Goal: Task Accomplishment & Management: Manage account settings

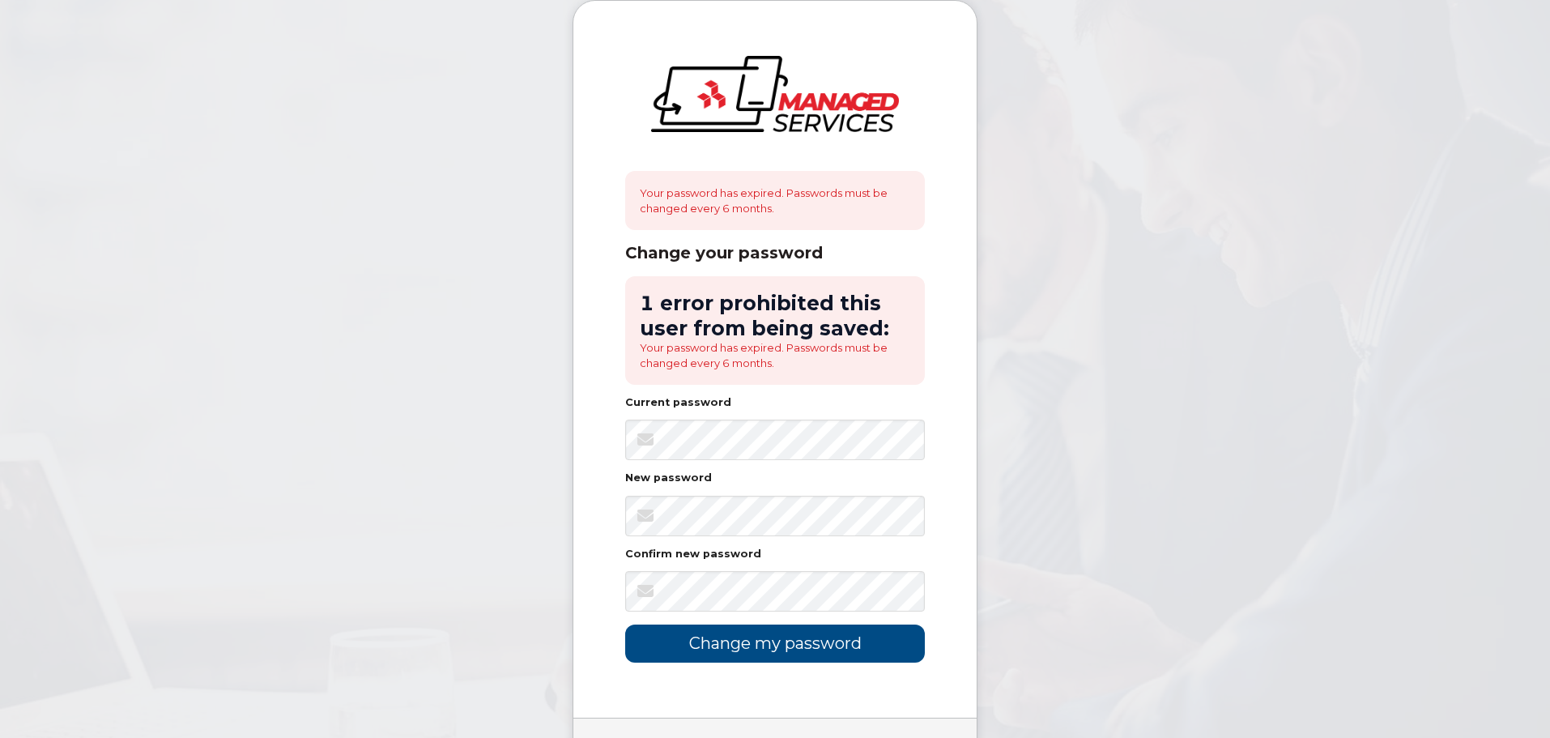
drag, startPoint x: 0, startPoint y: 0, endPoint x: 861, endPoint y: 298, distance: 910.8
drag, startPoint x: 861, startPoint y: 298, endPoint x: 772, endPoint y: 362, distance: 109.7
click at [772, 360] on li "Your password has expired. Passwords must be changed every 6 months." at bounding box center [775, 355] width 270 height 30
click at [1342, 77] on body "Your password has expired. Passwords must be changed every 6 months. Change you…" at bounding box center [775, 417] width 1550 height 835
click at [779, 544] on form "1 error prohibited this user from being saved: Your password has expired. Passw…" at bounding box center [775, 469] width 300 height 386
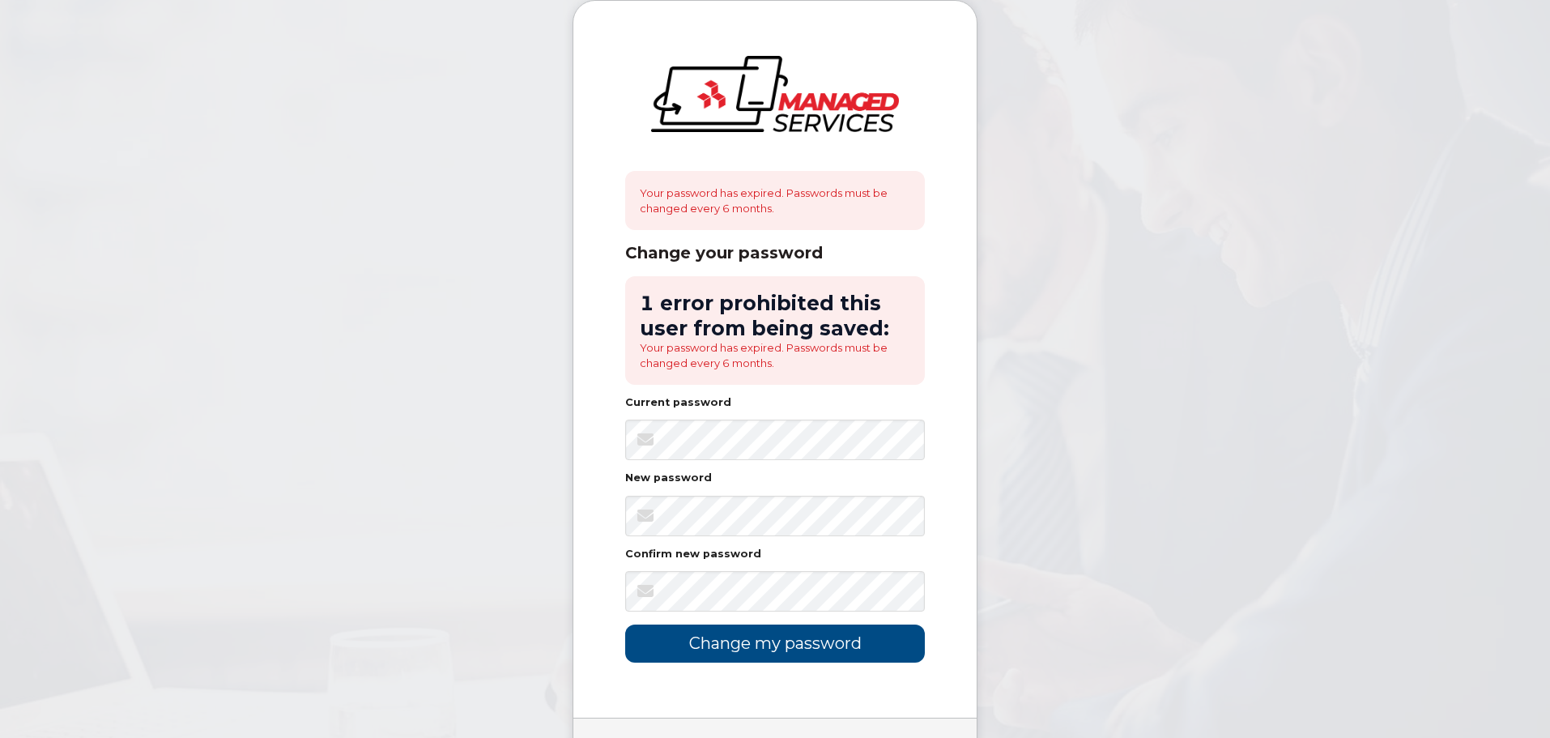
drag, startPoint x: 1171, startPoint y: 206, endPoint x: 998, endPoint y: 253, distance: 178.7
click at [1171, 206] on body "Your password has expired. Passwords must be changed every 6 months. Change you…" at bounding box center [775, 417] width 1550 height 835
drag, startPoint x: 474, startPoint y: 500, endPoint x: 610, endPoint y: 529, distance: 139.0
click at [522, 505] on body "Your password has expired. Passwords must be changed every 6 months. Change you…" at bounding box center [775, 417] width 1550 height 835
click at [989, 629] on body "Your password has expired. Passwords must be changed every 6 months. Change you…" at bounding box center [775, 417] width 1550 height 835
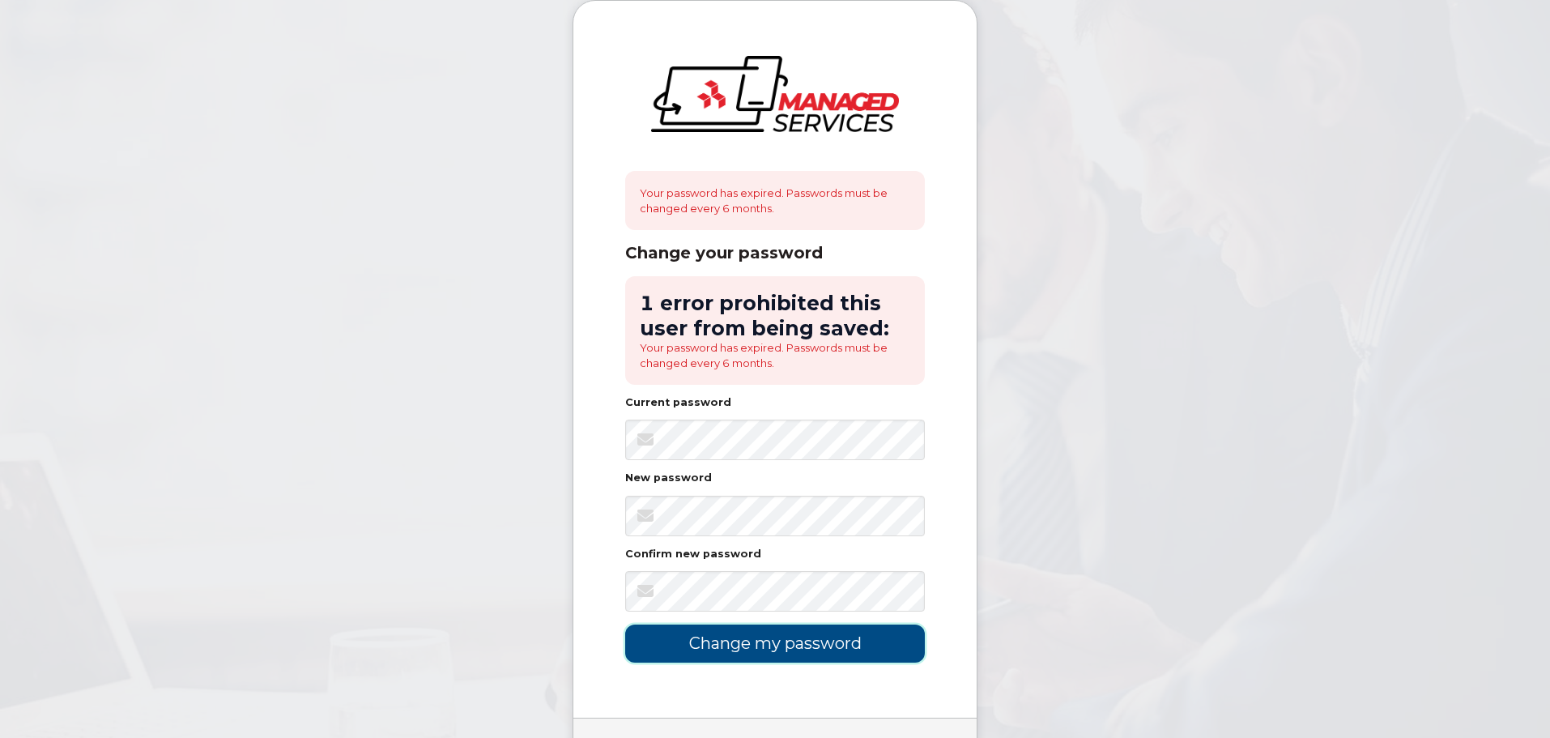
click at [885, 628] on input "Change my password" at bounding box center [775, 643] width 300 height 38
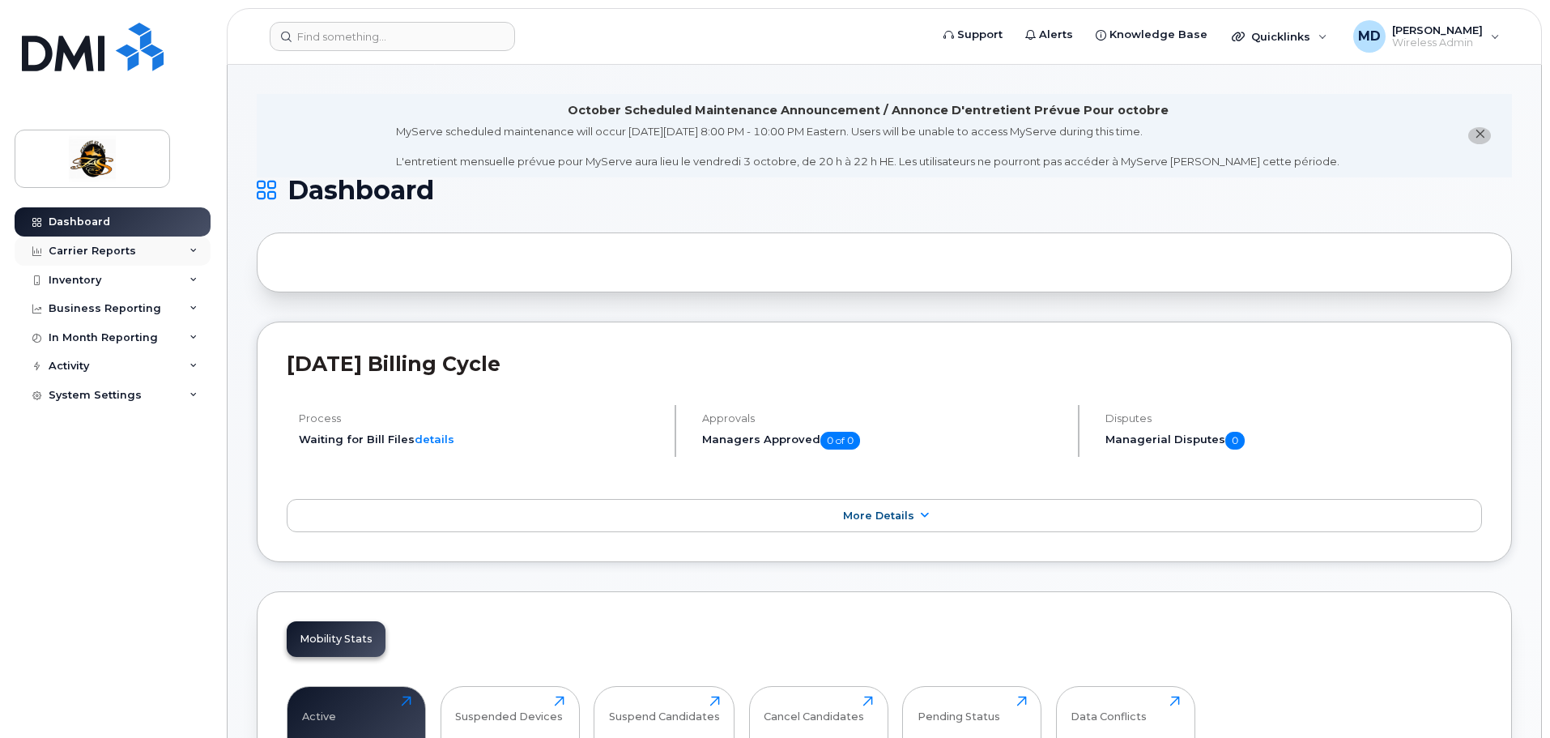
click at [198, 245] on div "Carrier Reports" at bounding box center [113, 250] width 196 height 29
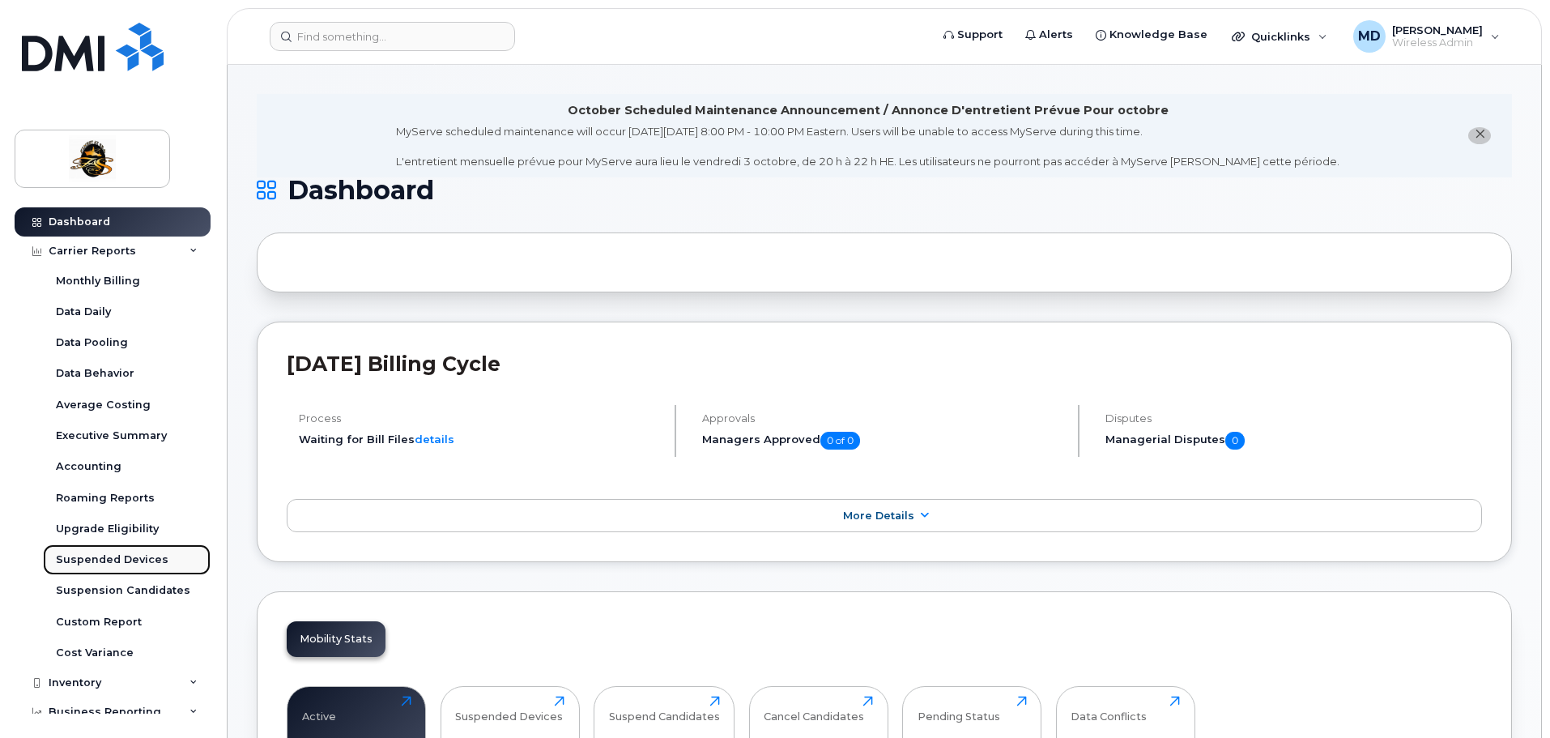
click at [155, 566] on div "Suspended Devices" at bounding box center [112, 559] width 113 height 15
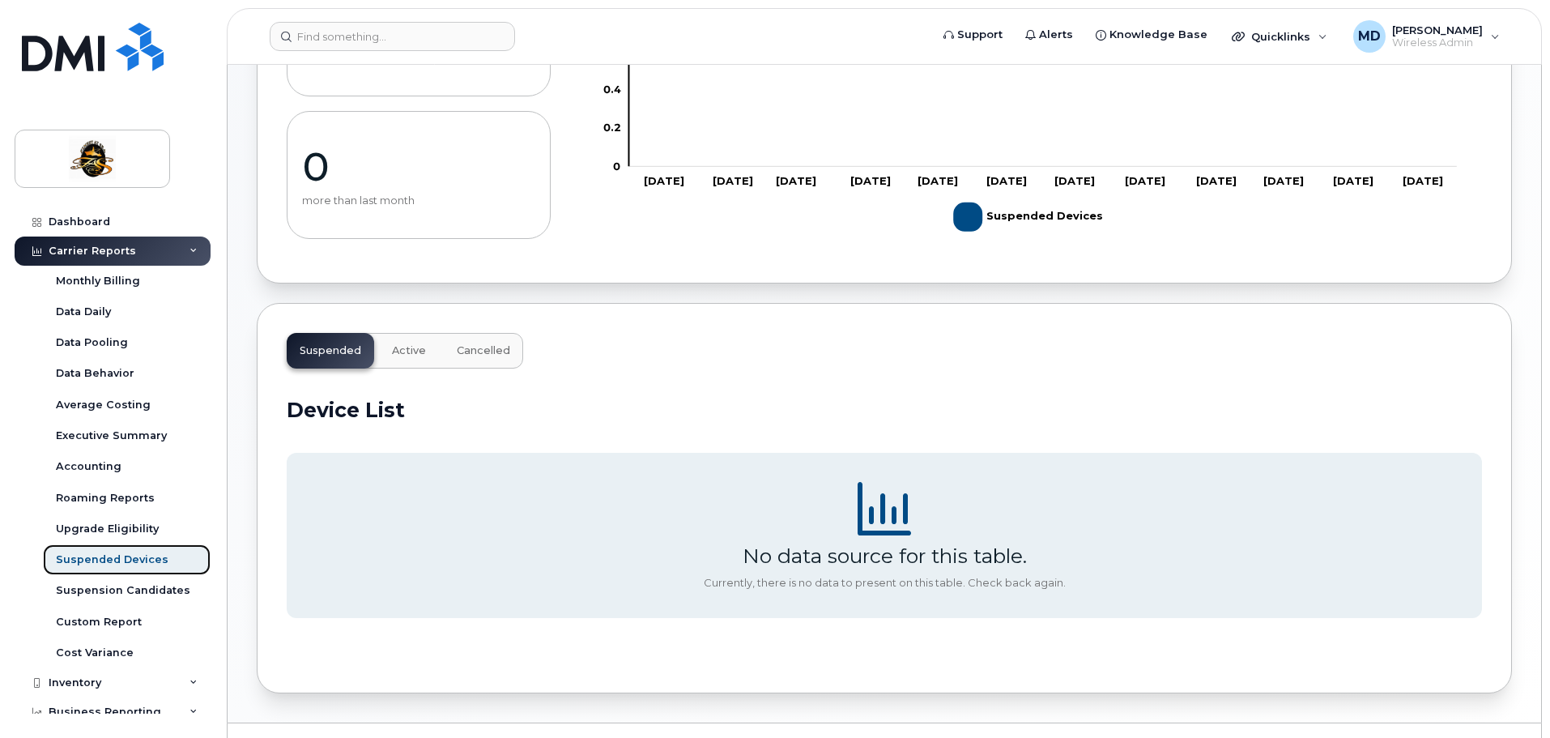
scroll to position [292, 0]
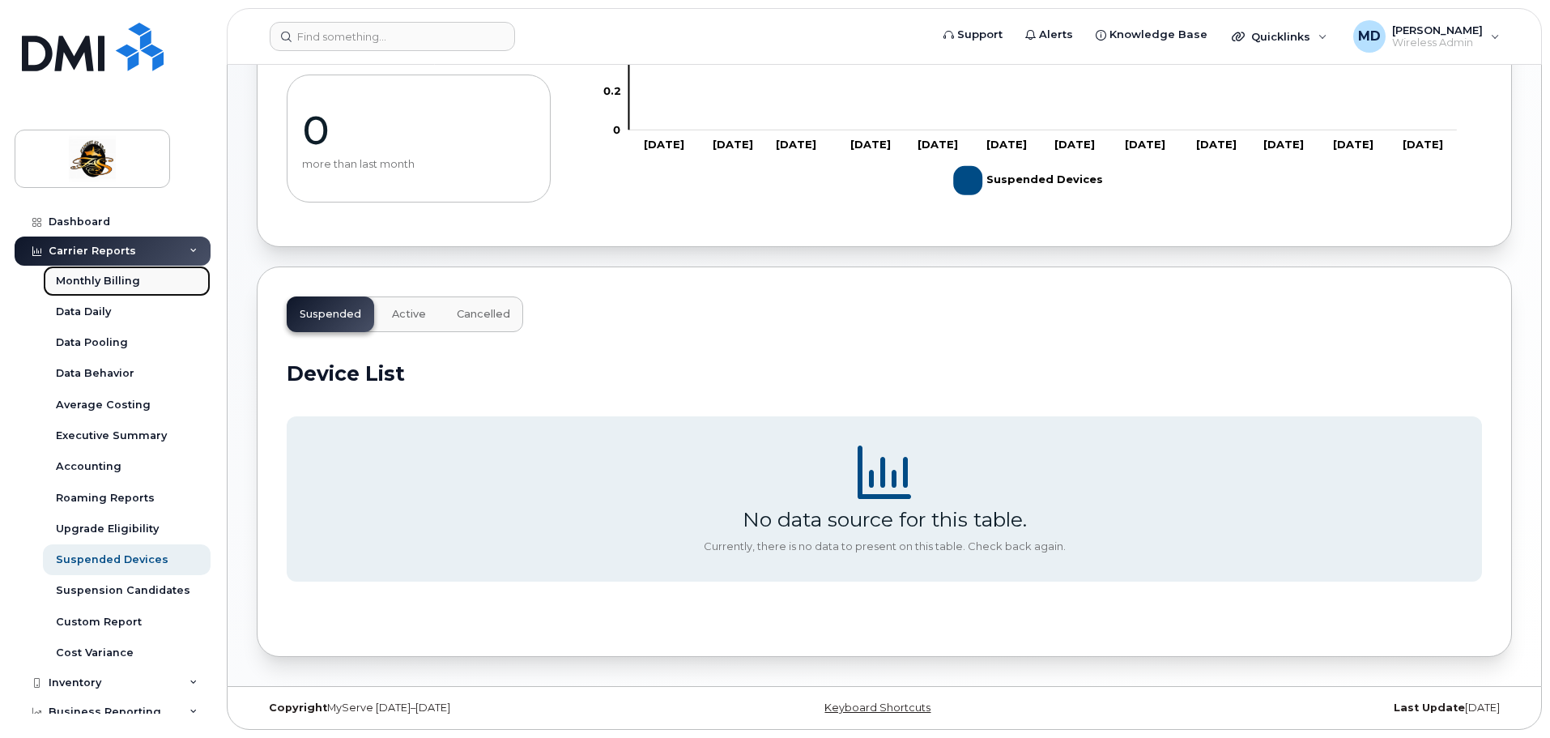
click at [146, 279] on link "Monthly Billing" at bounding box center [127, 281] width 168 height 31
click at [185, 282] on link "Monthly Billing" at bounding box center [127, 281] width 168 height 31
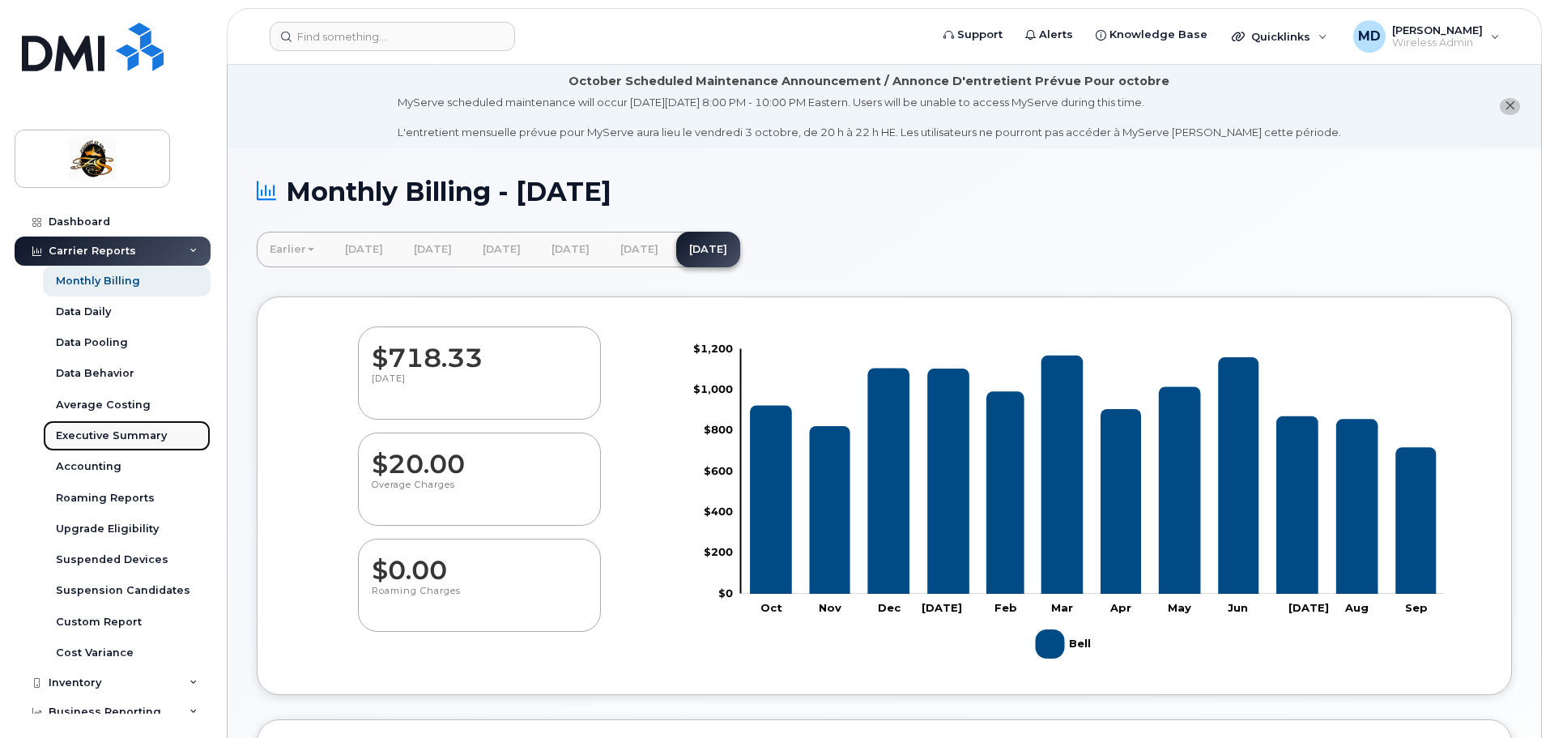
click at [174, 445] on link "Executive Summary" at bounding box center [127, 435] width 168 height 31
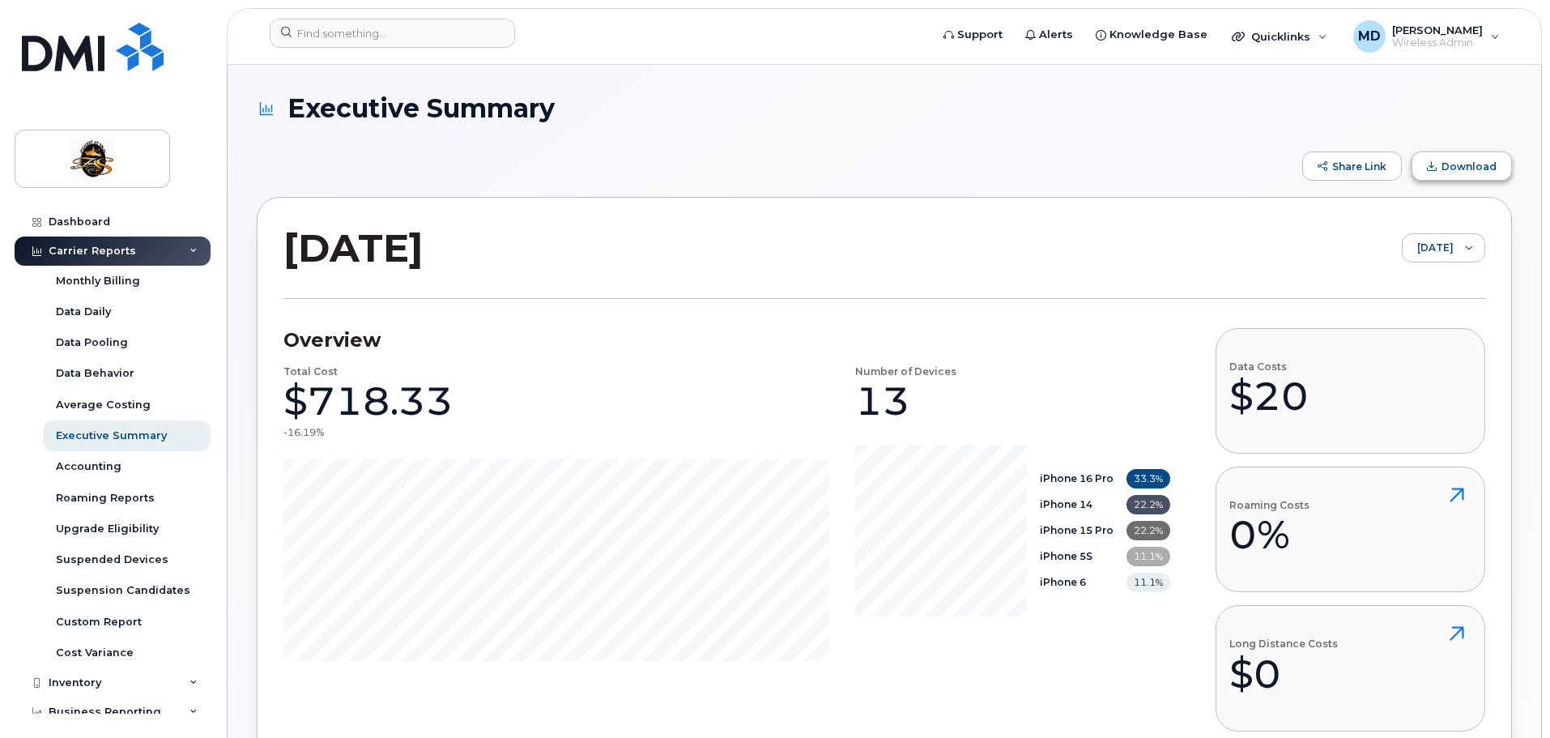
click at [1487, 180] on button "Download" at bounding box center [1461, 165] width 100 height 29
